Goal: Information Seeking & Learning: Find specific fact

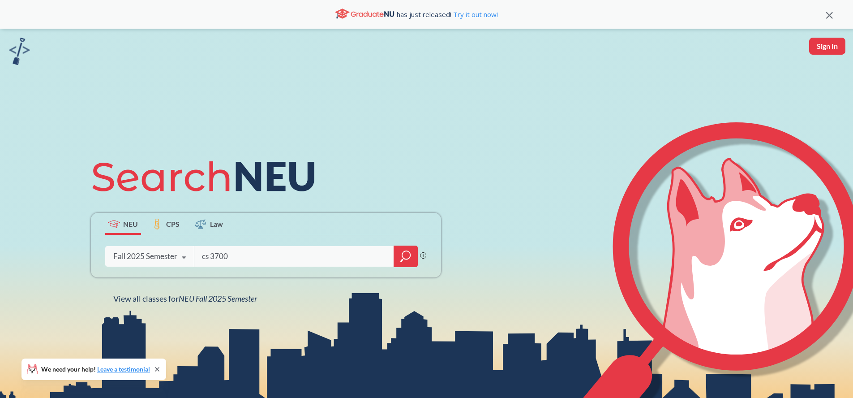
type input "cs 3700"
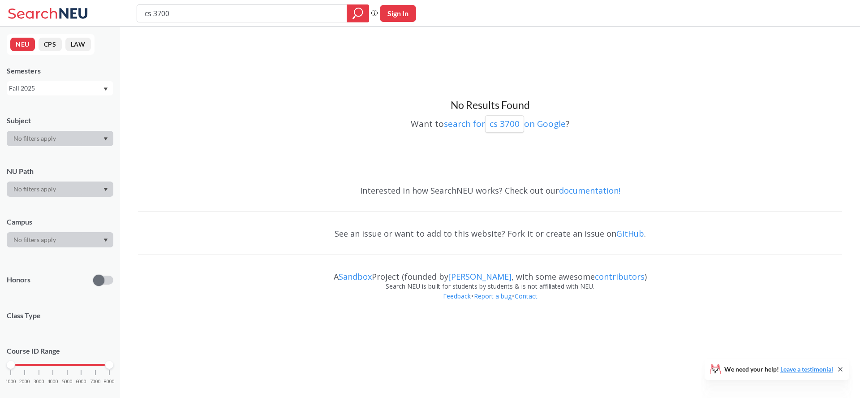
click at [149, 15] on input "cs 3700" at bounding box center [242, 13] width 197 height 15
type input "3700"
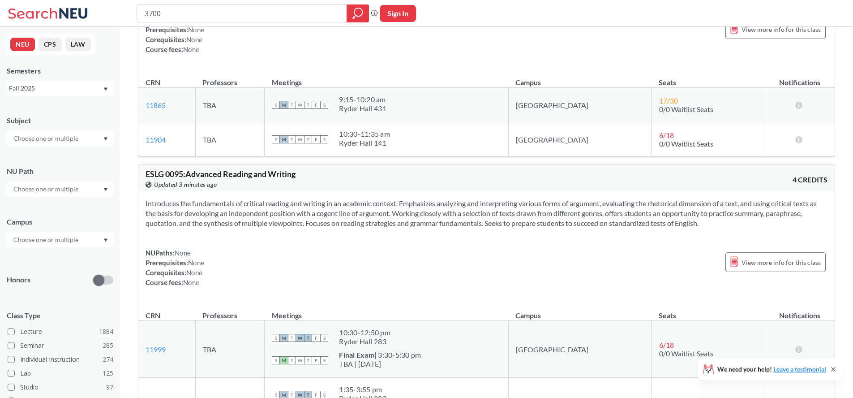
scroll to position [678, 0]
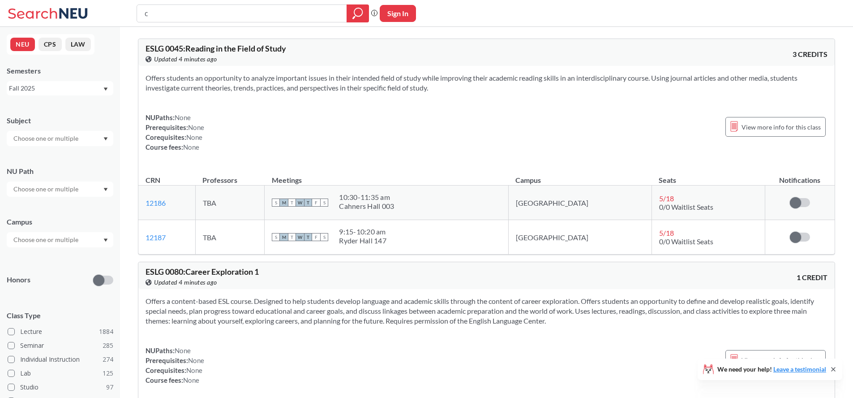
type input "cs"
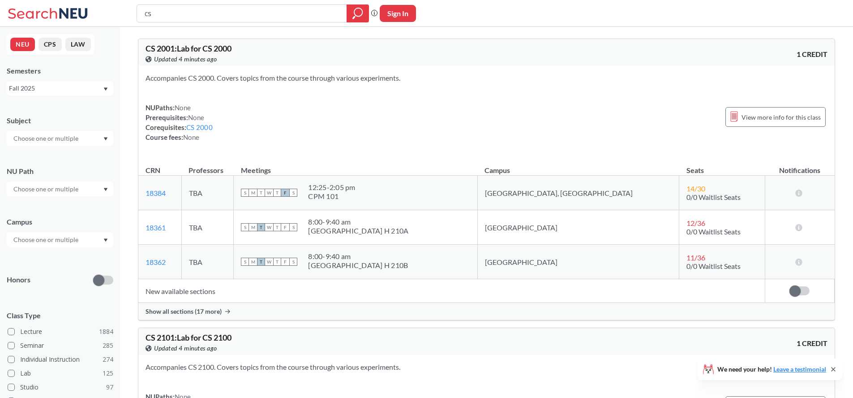
click at [48, 89] on div "Fall 2025" at bounding box center [56, 88] width 94 height 10
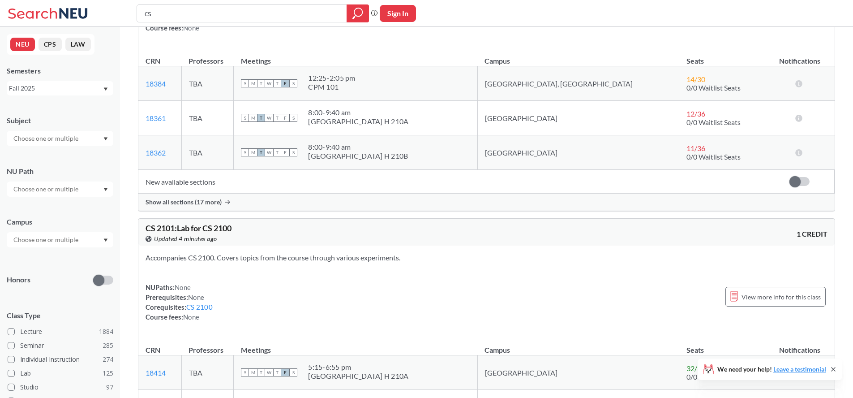
drag, startPoint x: 108, startPoint y: 53, endPoint x: 116, endPoint y: 63, distance: 12.5
click at [108, 53] on div "NEU CPS LAW Semesters Fall 2025 Subject NU Path Campus Honors Class Type Lectur…" at bounding box center [60, 212] width 120 height 371
